Goal: Transaction & Acquisition: Purchase product/service

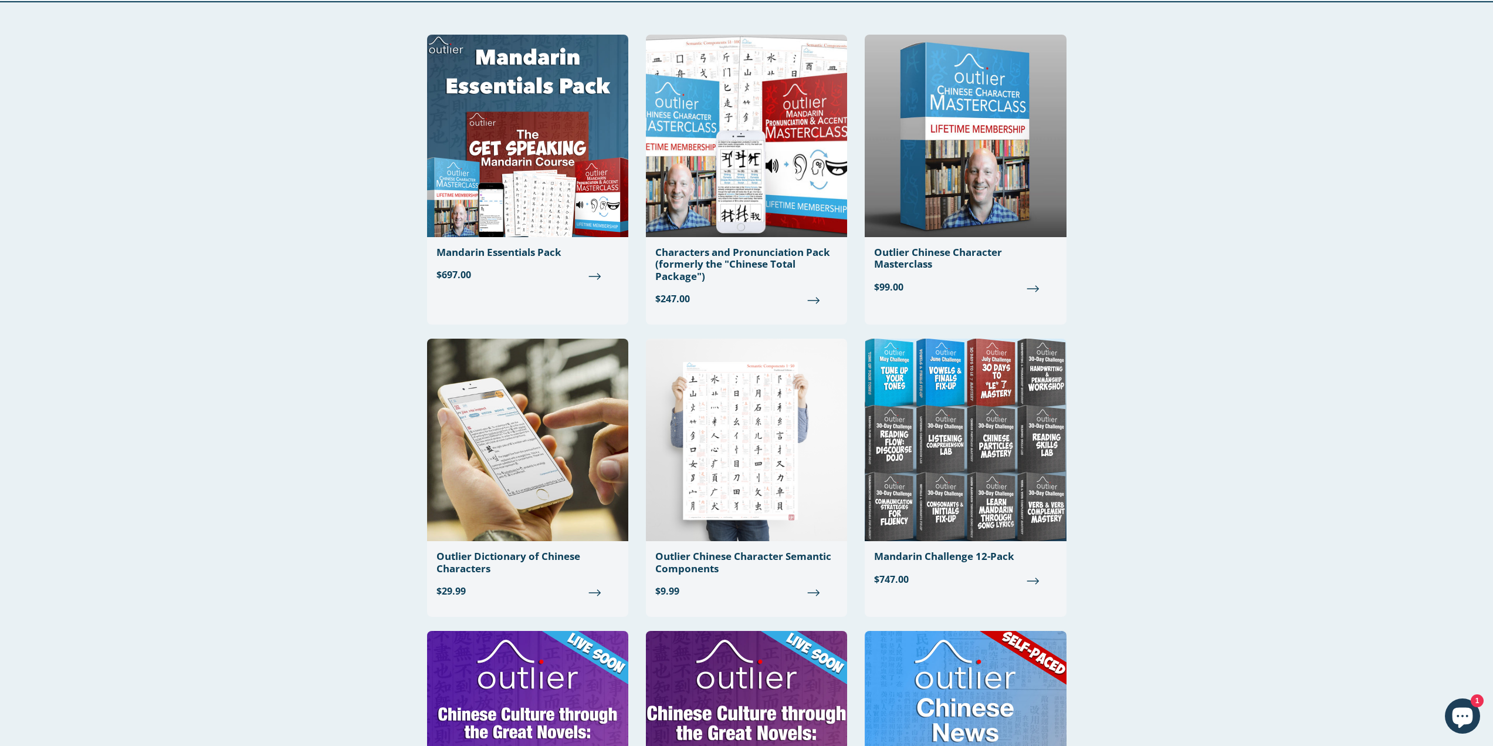
scroll to position [15, 0]
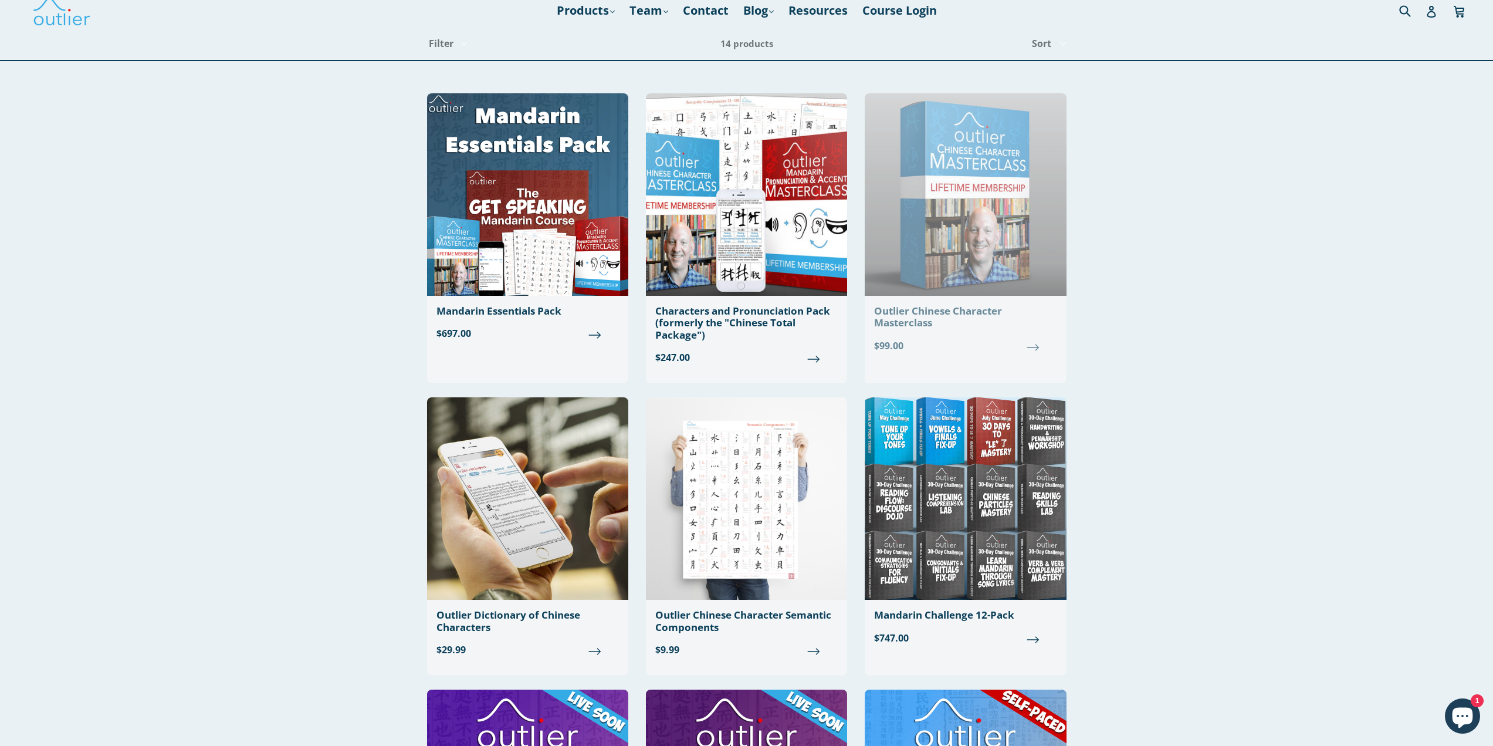
click at [964, 254] on img at bounding box center [965, 194] width 201 height 202
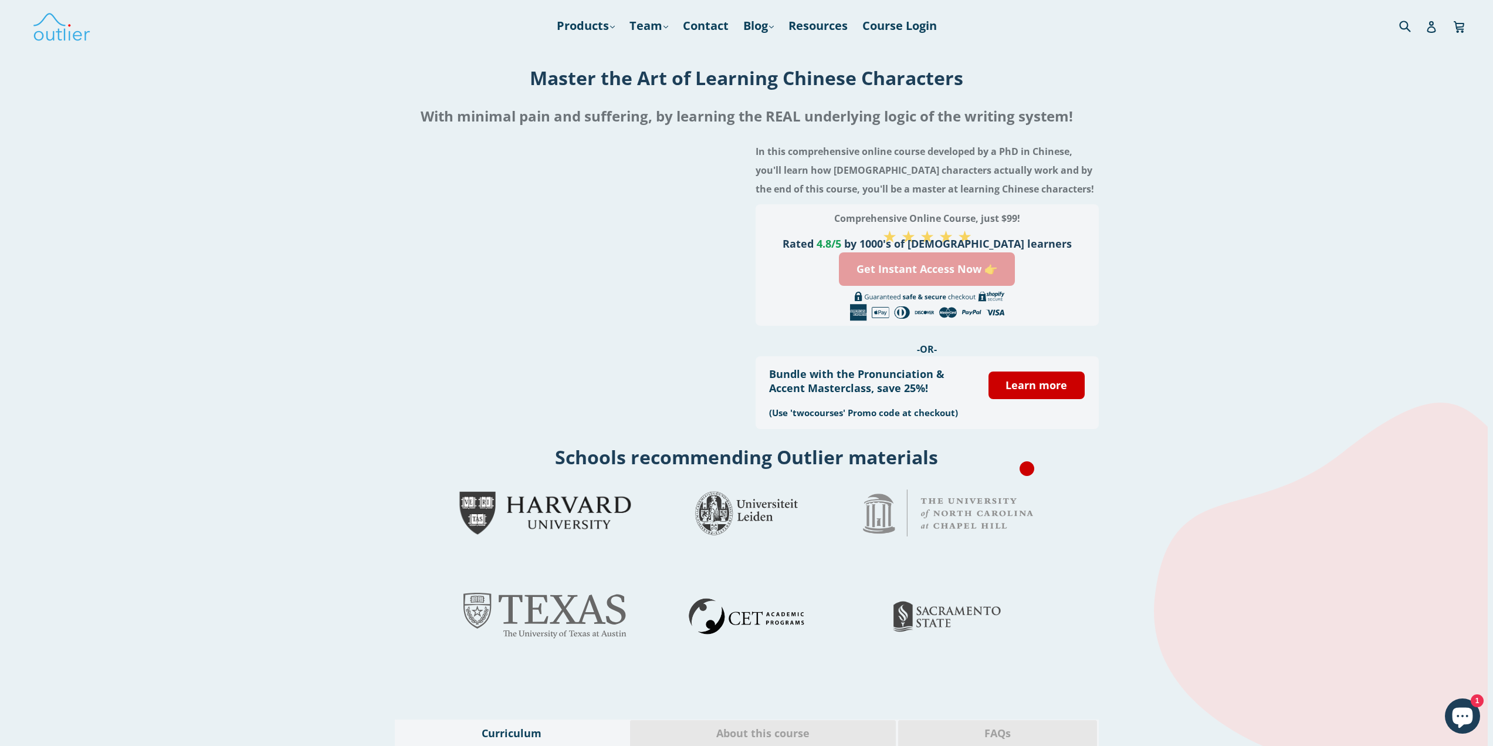
click at [925, 273] on link "Get Instant Access Now 👉" at bounding box center [927, 268] width 176 height 33
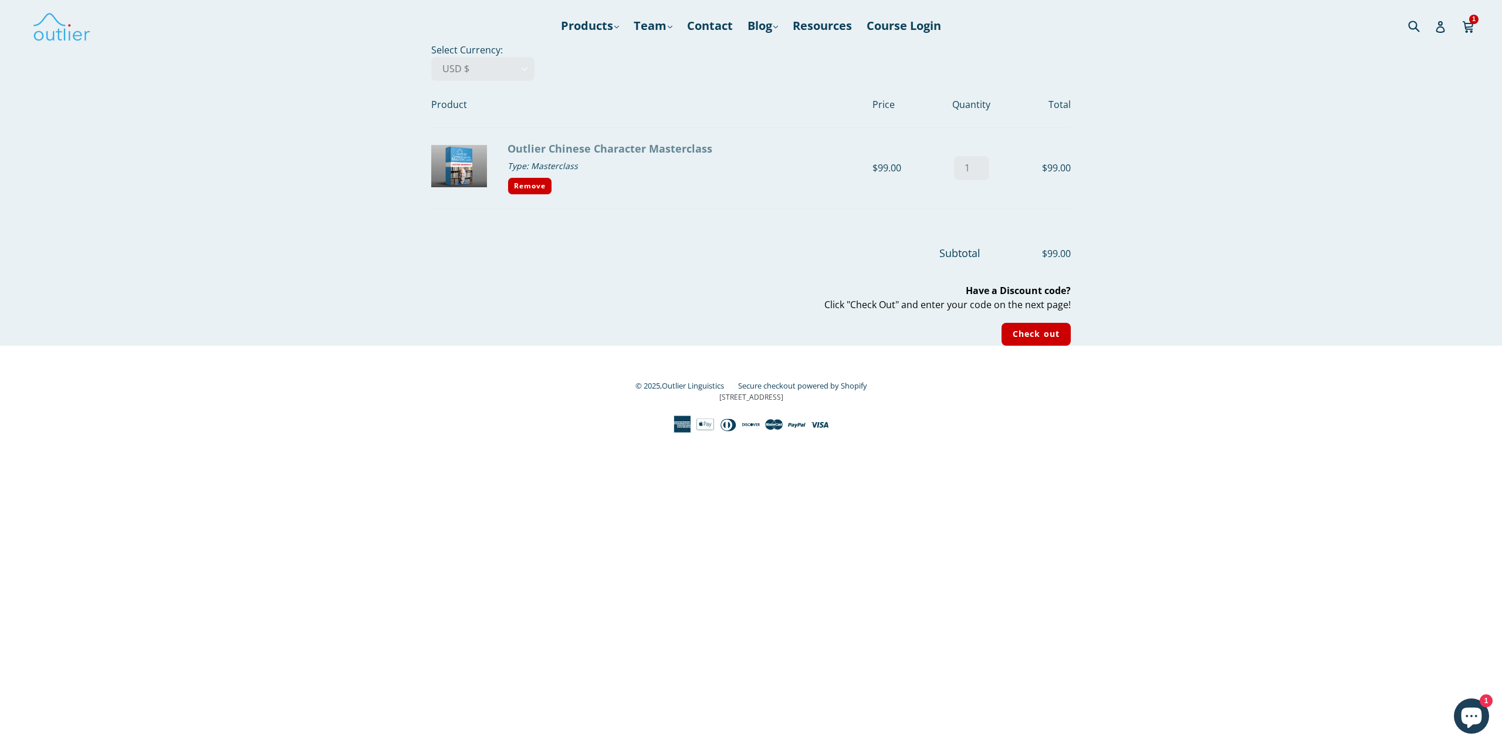
click at [559, 148] on link "Outlier Chinese Character Masterclass" at bounding box center [610, 148] width 205 height 14
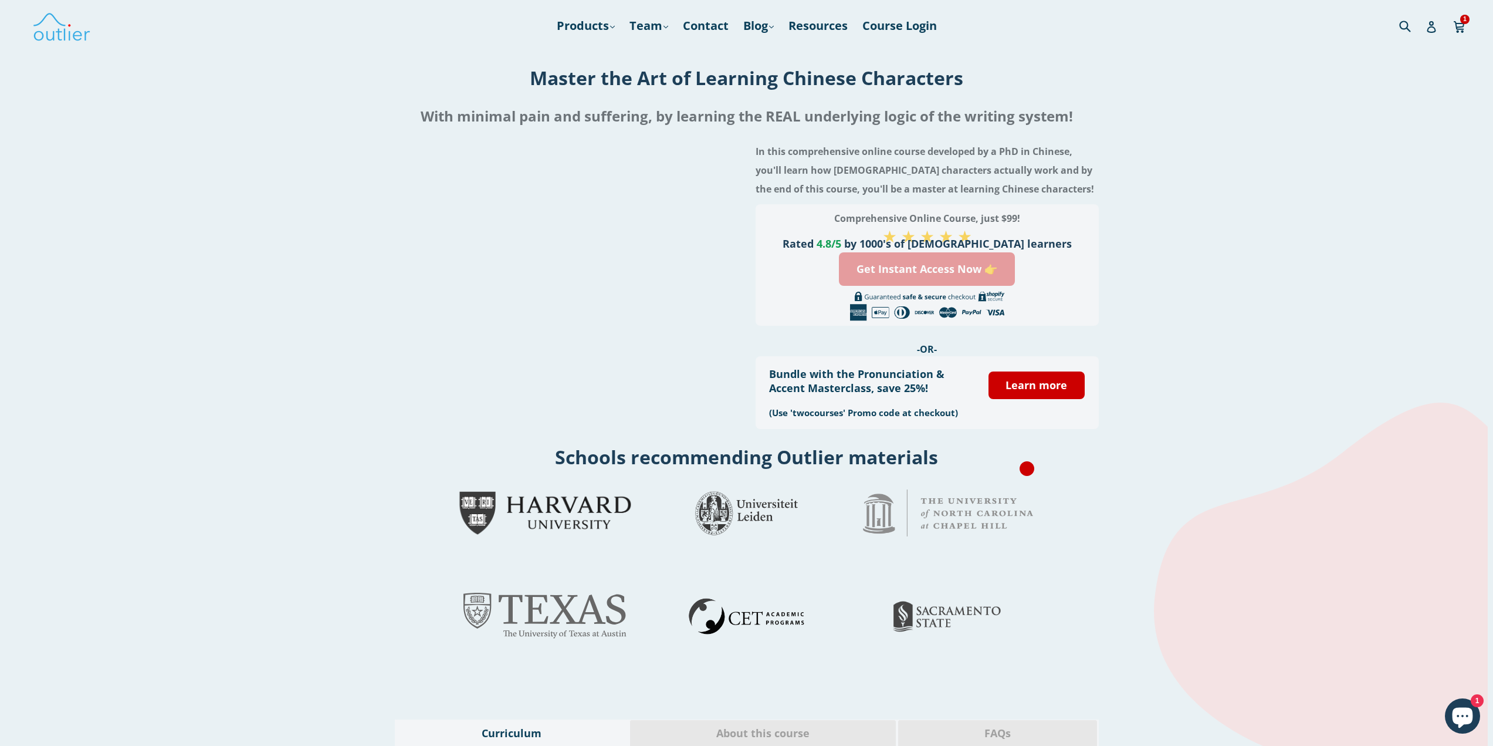
click at [919, 277] on link "Get Instant Access Now 👉" at bounding box center [927, 268] width 176 height 33
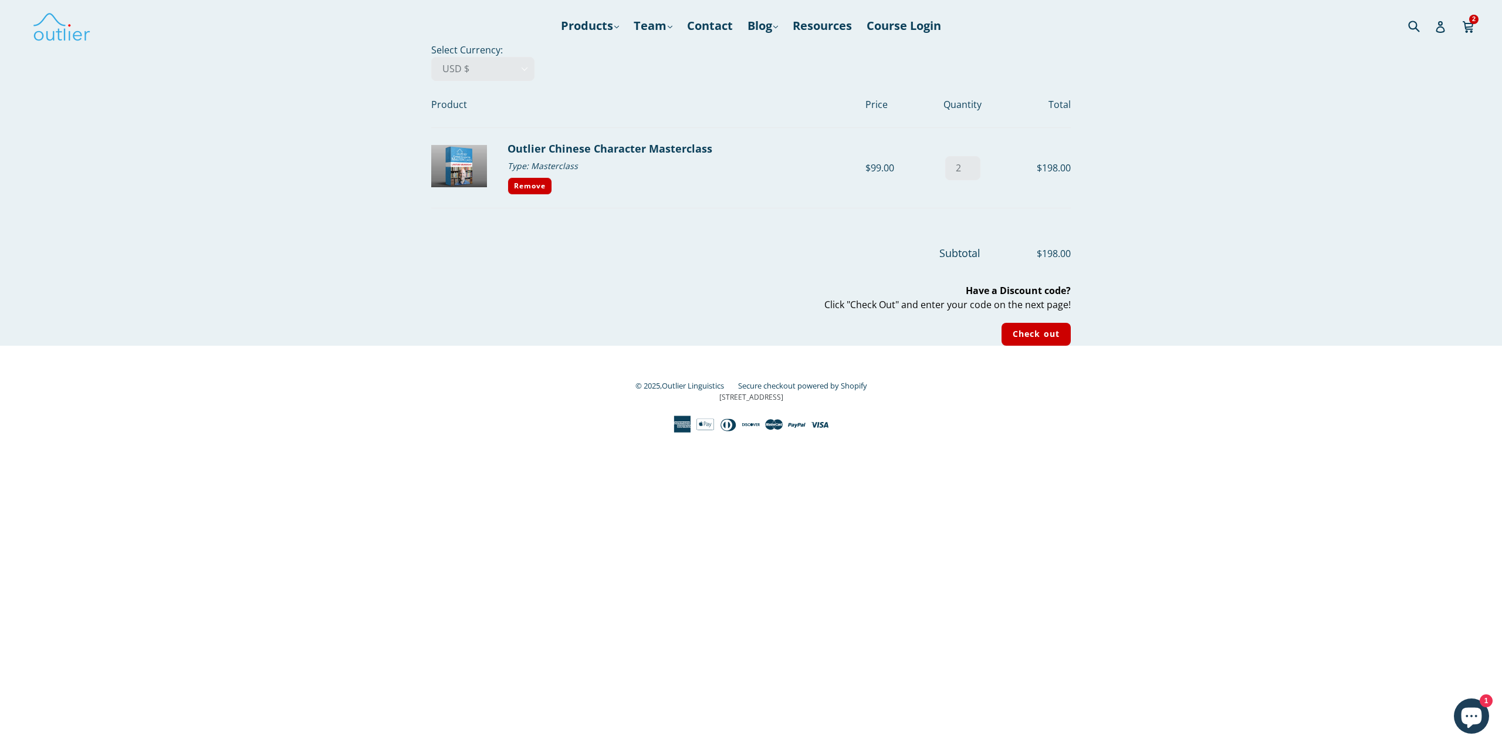
drag, startPoint x: 502, startPoint y: 130, endPoint x: 713, endPoint y: 148, distance: 212.6
click at [713, 148] on tr "Outlier Chinese Character Masterclass Quantity (x2) Type: Masterclass Remove $9…" at bounding box center [751, 168] width 640 height 80
copy tr "Outlier Chinese Character Masterclass"
click at [1024, 326] on input "Check out" at bounding box center [1036, 334] width 69 height 23
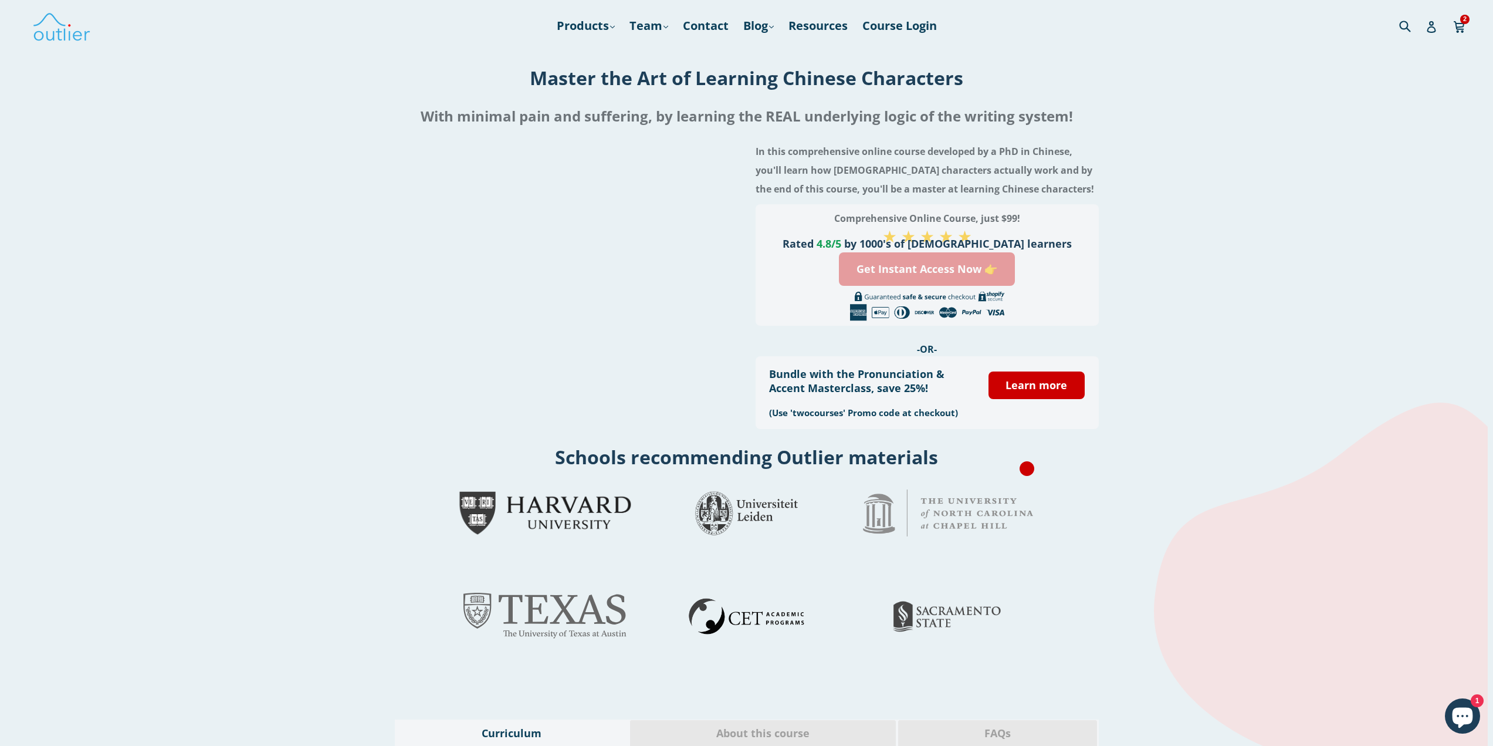
click at [930, 269] on link "Get Instant Access Now 👉" at bounding box center [927, 268] width 176 height 33
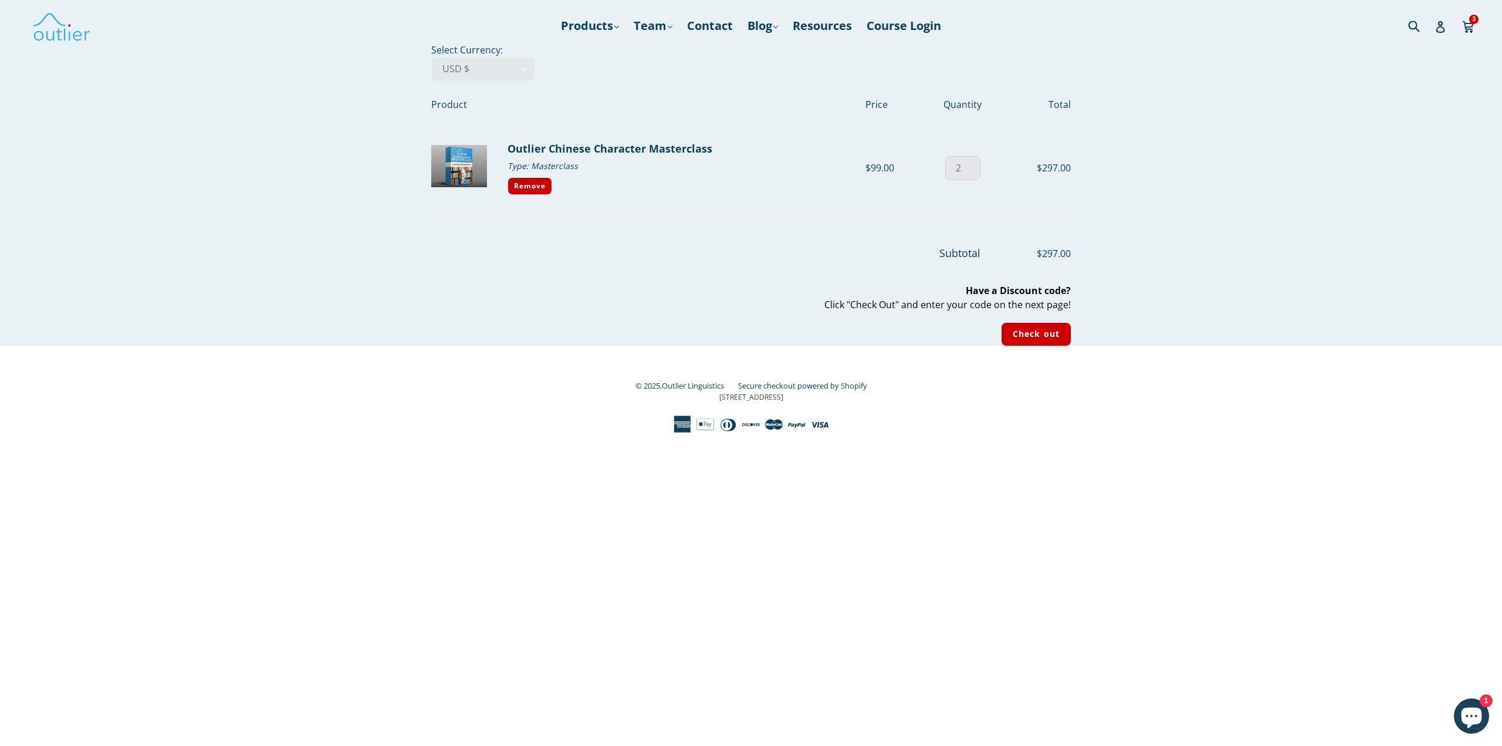
click at [969, 171] on input "2" at bounding box center [962, 168] width 35 height 24
type input "1"
click at [969, 171] on input "1" at bounding box center [962, 168] width 35 height 24
type input "1"
click at [972, 170] on input "1" at bounding box center [962, 168] width 35 height 24
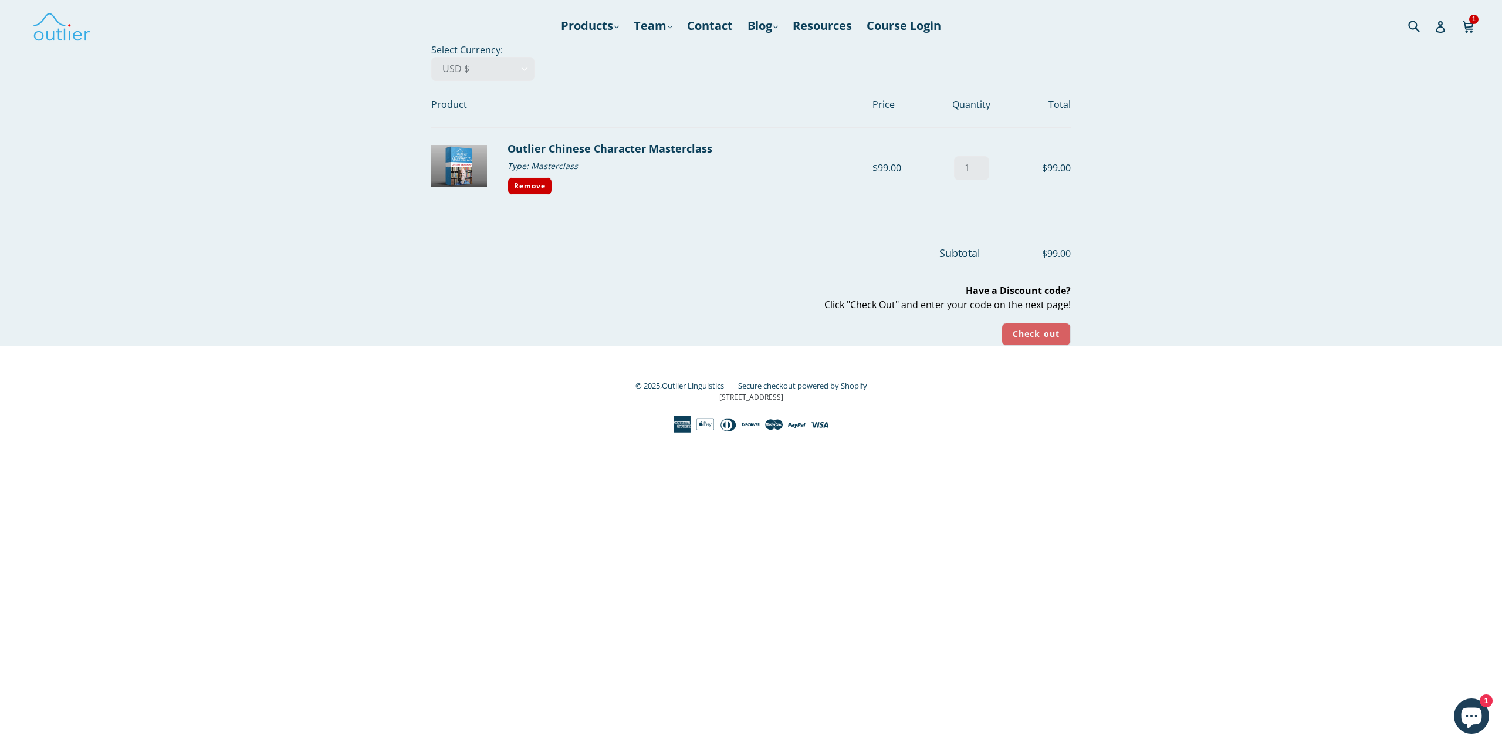
click at [1044, 333] on input "Check out" at bounding box center [1036, 334] width 69 height 23
